Goal: Task Accomplishment & Management: Use online tool/utility

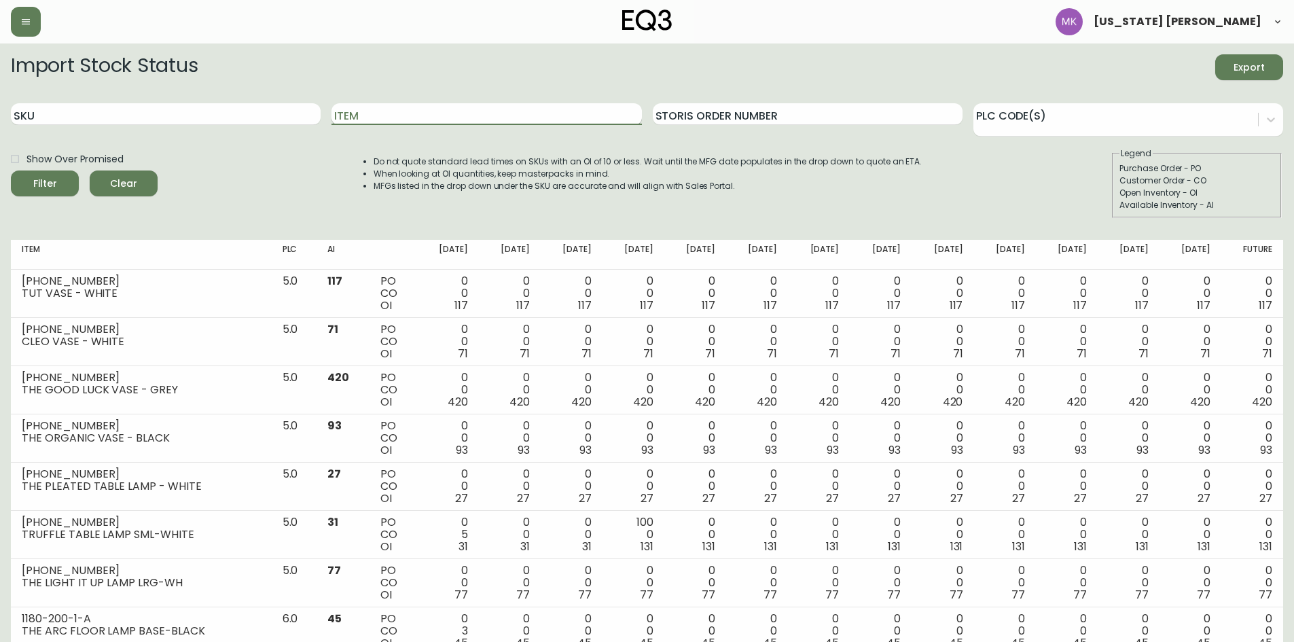
click at [505, 117] on input "Item" at bounding box center [486, 114] width 310 height 22
type input "coffee table"
click at [11, 170] on button "Filter" at bounding box center [45, 183] width 68 height 26
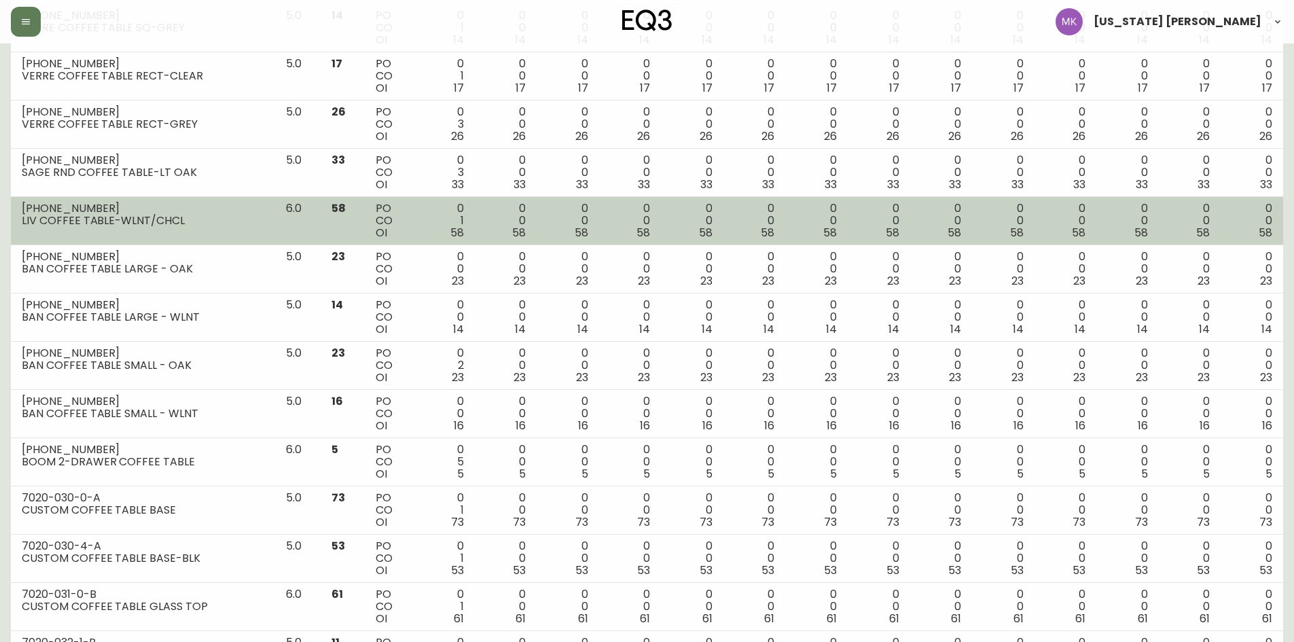
scroll to position [477, 0]
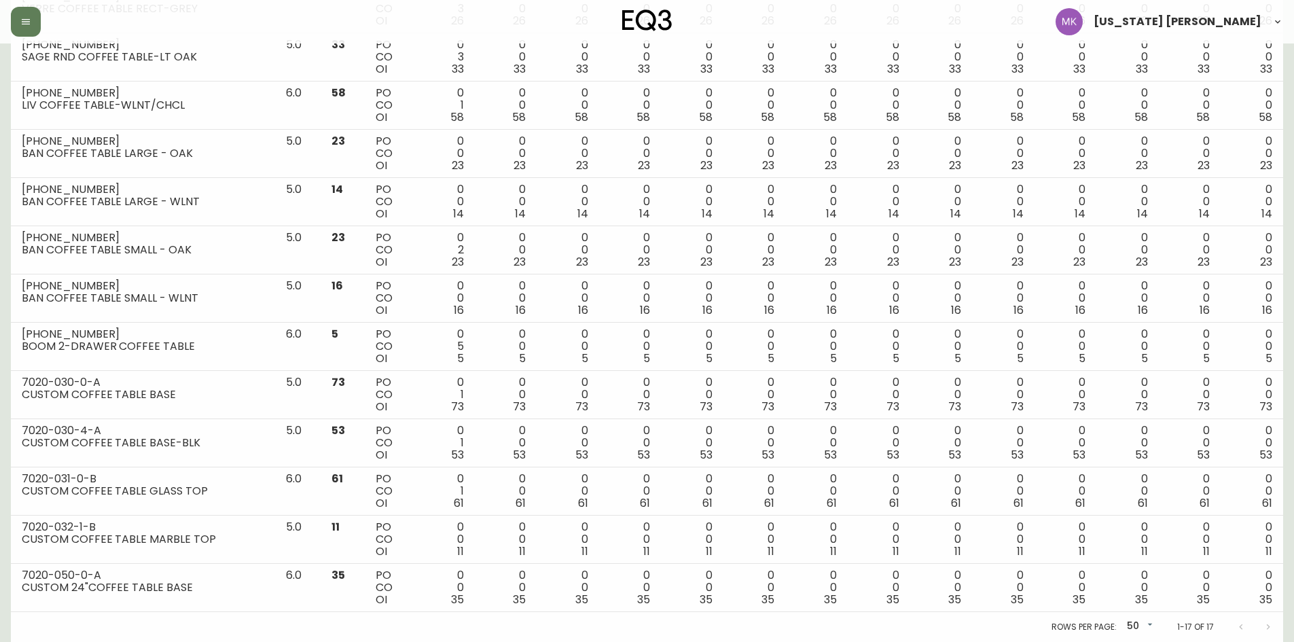
click at [1042, 495] on div at bounding box center [1254, 626] width 54 height 27
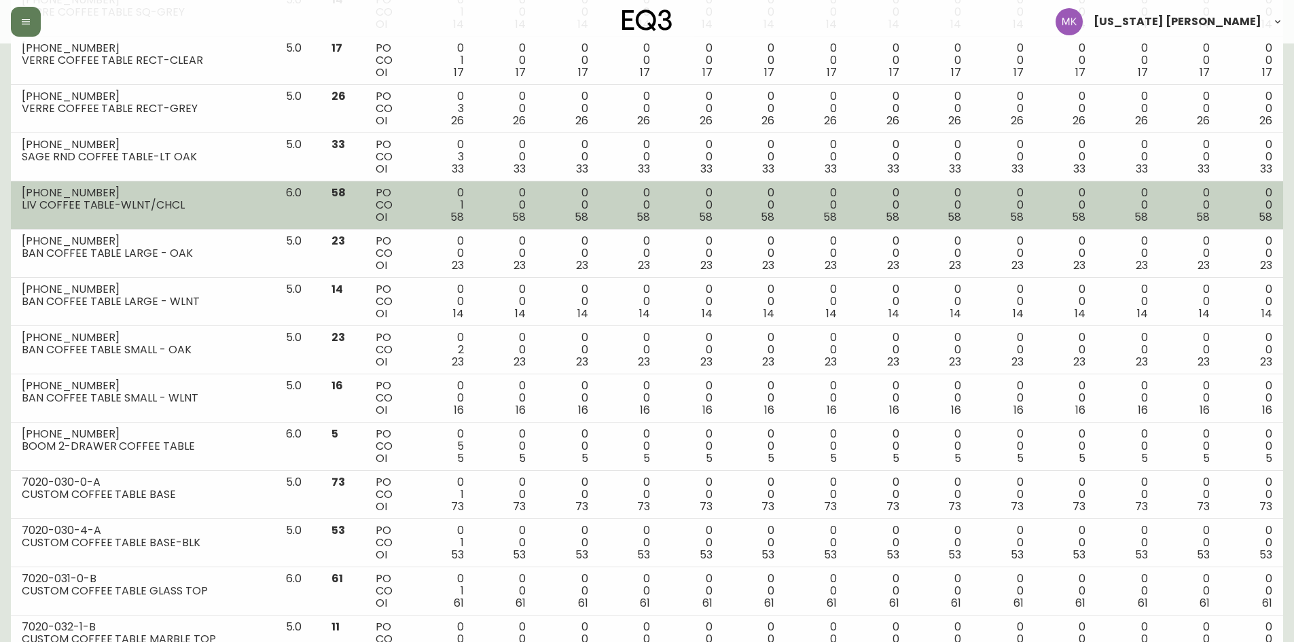
scroll to position [0, 0]
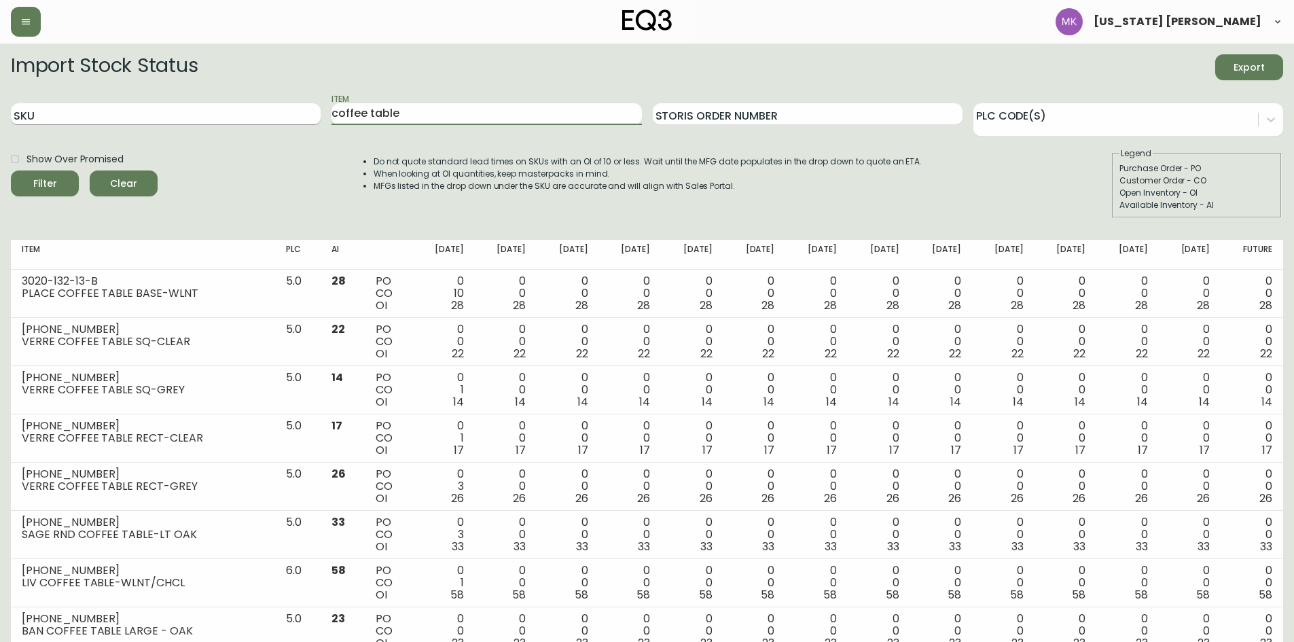
drag, startPoint x: 431, startPoint y: 117, endPoint x: 287, endPoint y: 108, distance: 144.3
click at [287, 108] on div "SKU Item coffee table Storis Order Number PLC Code(s)" at bounding box center [647, 114] width 1272 height 44
click at [412, 124] on input "coffee table" at bounding box center [486, 114] width 310 height 22
drag, startPoint x: 426, startPoint y: 117, endPoint x: 185, endPoint y: 92, distance: 241.6
click at [187, 92] on div "SKU Item coffee table Storis Order Number PLC Code(s)" at bounding box center [647, 114] width 1272 height 44
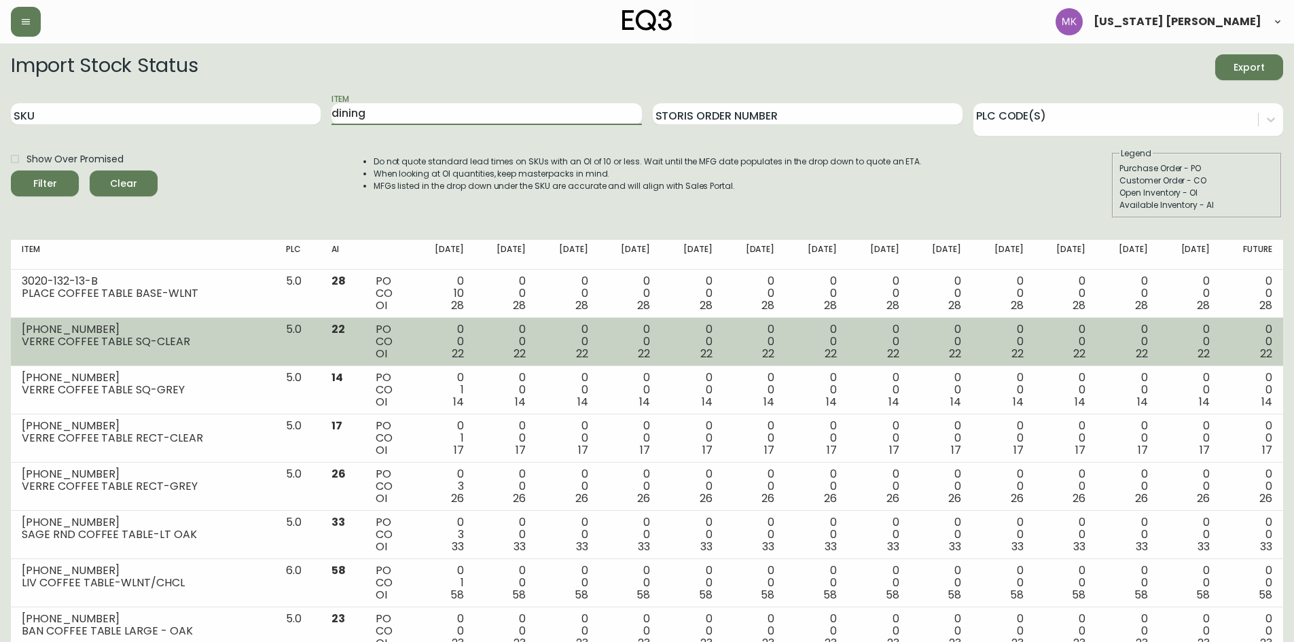
type input "dining"
